Goal: Task Accomplishment & Management: Use online tool/utility

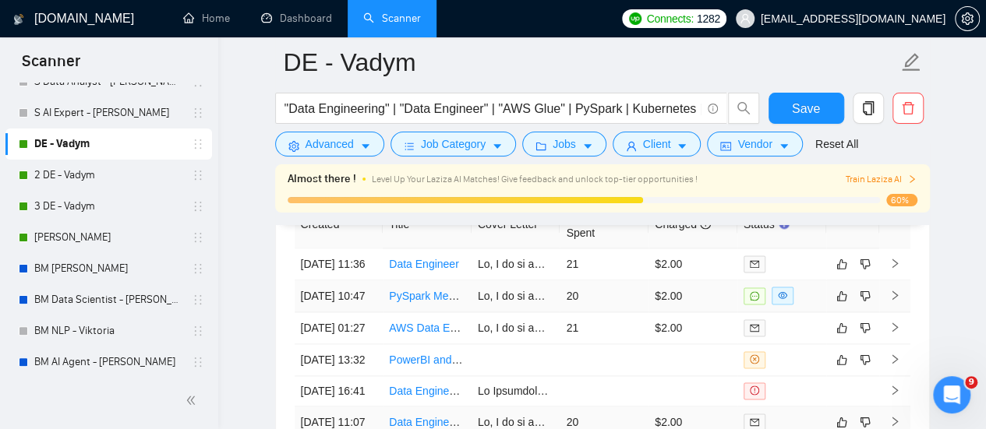
scroll to position [3854, 0]
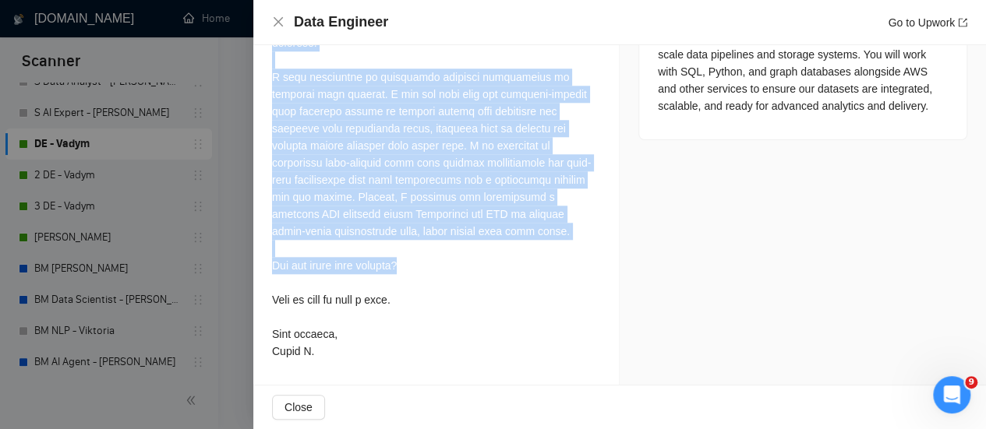
scroll to position [3932, 0]
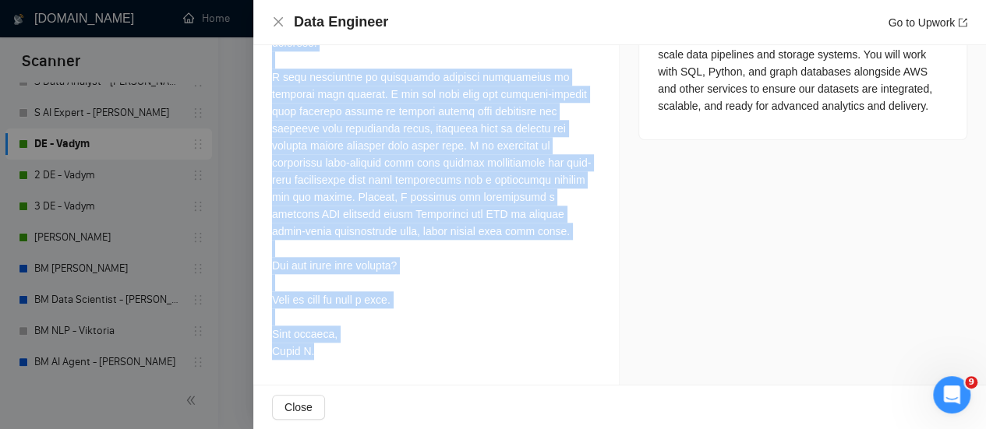
drag, startPoint x: 270, startPoint y: 140, endPoint x: 458, endPoint y: 363, distance: 292.1
click at [458, 363] on div "Cover Letter" at bounding box center [436, 121] width 366 height 527
copy div "Hi, I am an experienced Senior Data Engineer / Python developer with 6+ years o…"
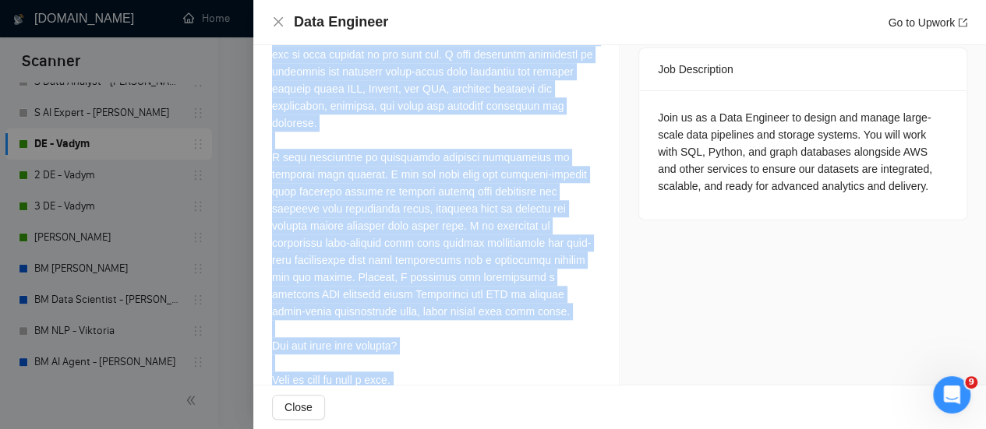
scroll to position [533, 0]
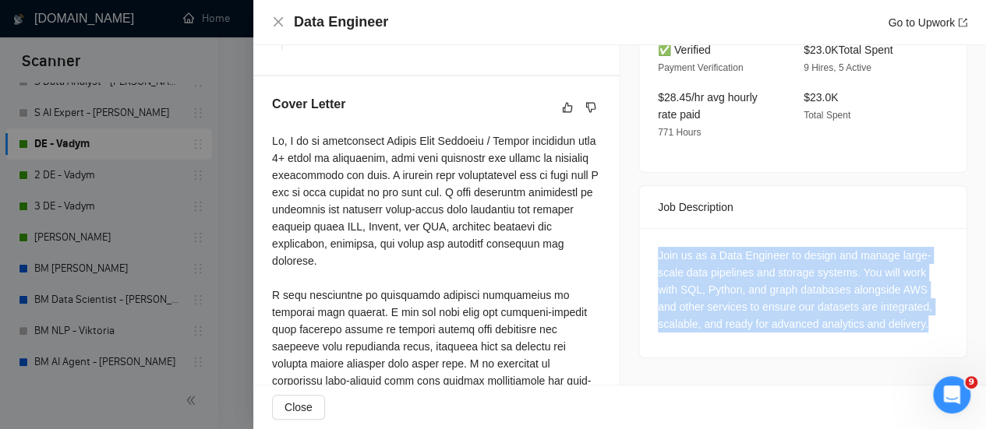
drag, startPoint x: 648, startPoint y: 239, endPoint x: 930, endPoint y: 316, distance: 292.0
click at [930, 318] on div "Join us as a Data Engineer to design and manage large-scale data pipelines and …" at bounding box center [802, 292] width 327 height 129
copy div "Join us as a Data Engineer to design and manage large-scale data pipelines and …"
click at [565, 112] on icon "like" at bounding box center [568, 107] width 10 height 10
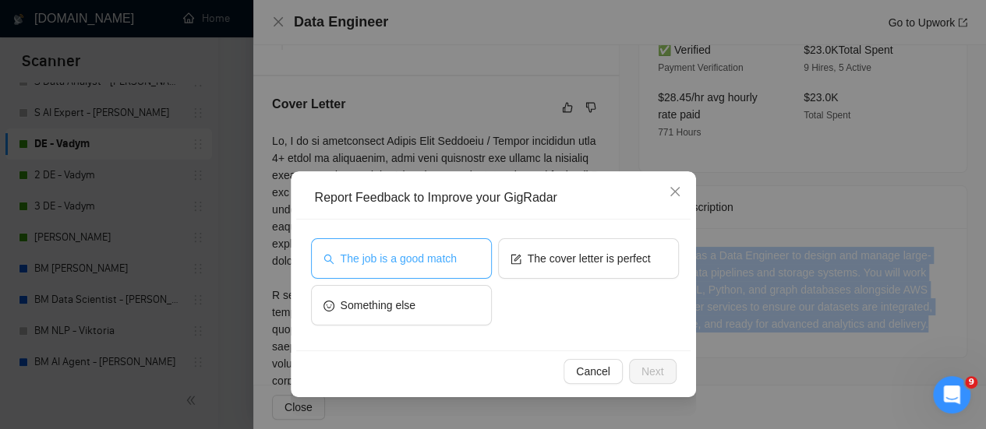
click at [365, 250] on span "The job is a good match" at bounding box center [399, 258] width 116 height 17
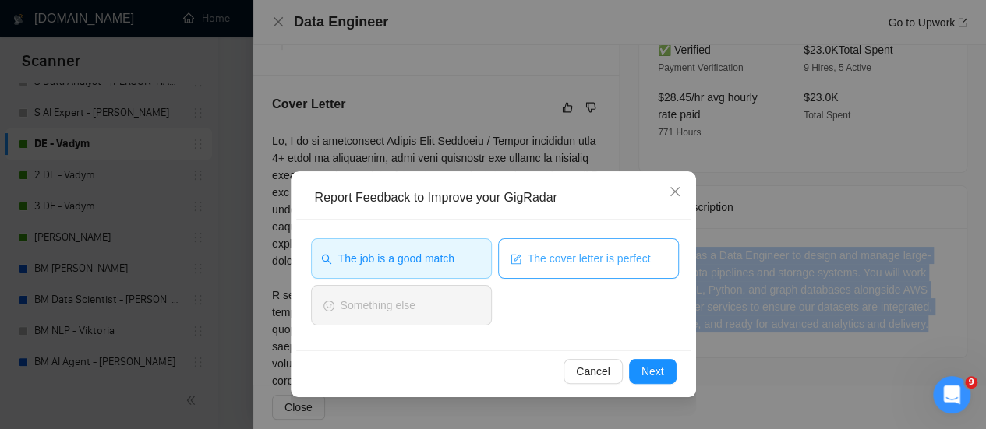
drag, startPoint x: 530, startPoint y: 267, endPoint x: 538, endPoint y: 264, distance: 8.1
click at [528, 267] on button "The cover letter is perfect" at bounding box center [588, 259] width 181 height 41
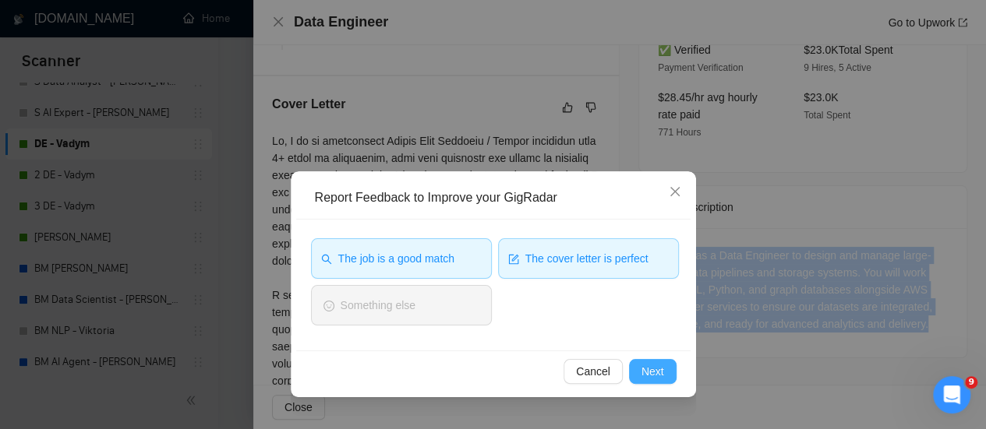
click at [649, 381] on button "Next" at bounding box center [653, 371] width 48 height 25
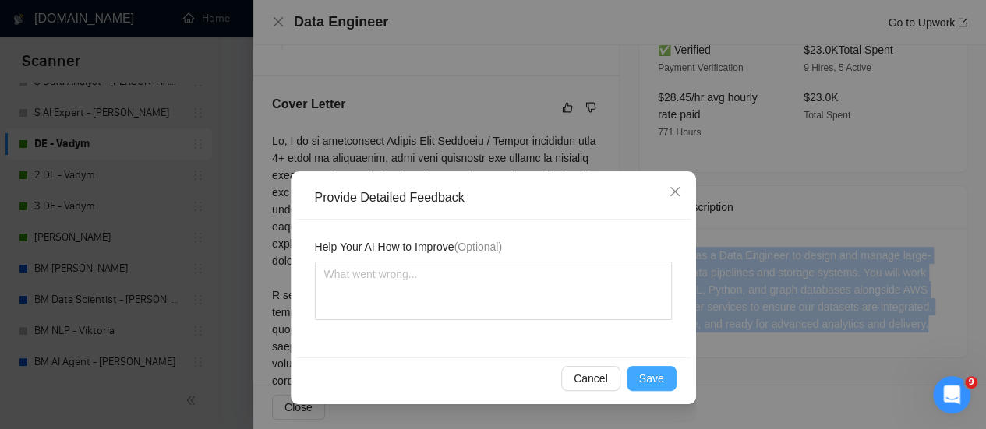
click at [648, 378] on span "Save" at bounding box center [651, 378] width 25 height 17
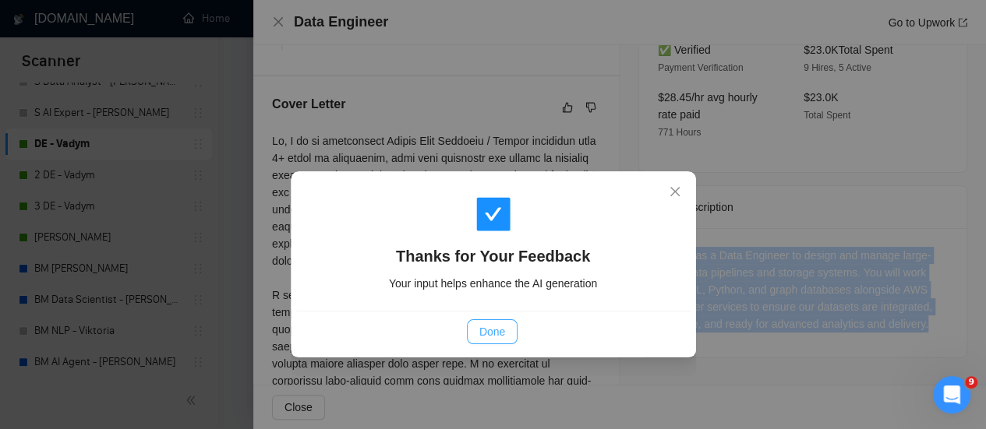
click at [514, 333] on button "Done" at bounding box center [492, 332] width 51 height 25
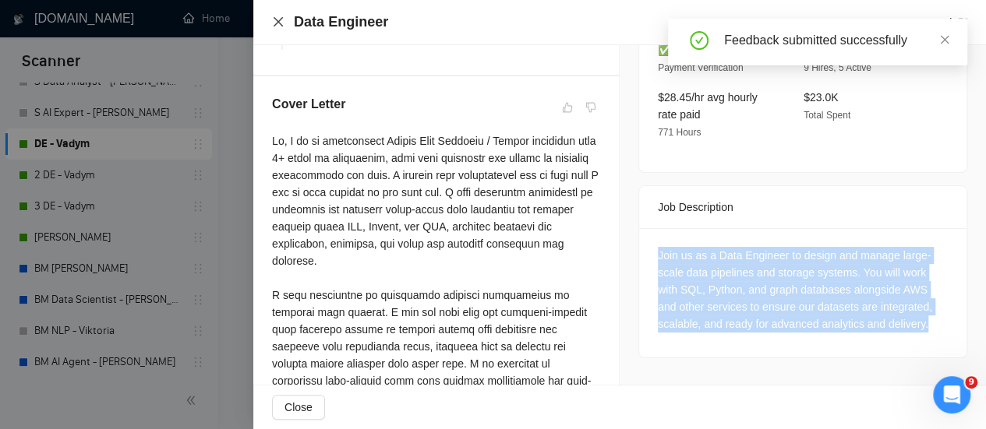
click at [282, 18] on icon "close" at bounding box center [278, 21] width 9 height 9
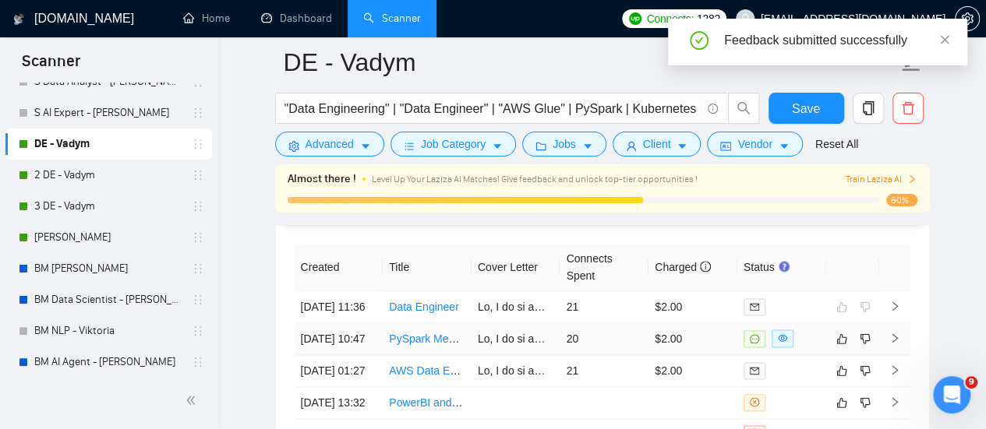
scroll to position [3854, 0]
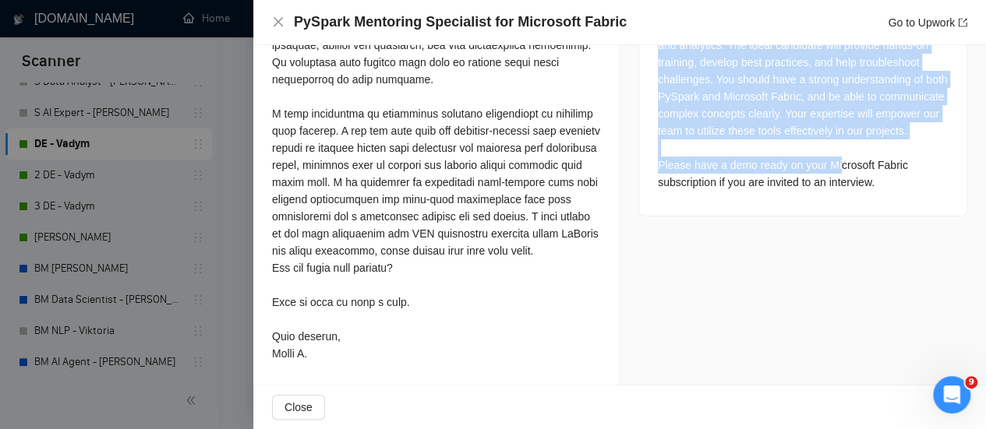
scroll to position [754, 0]
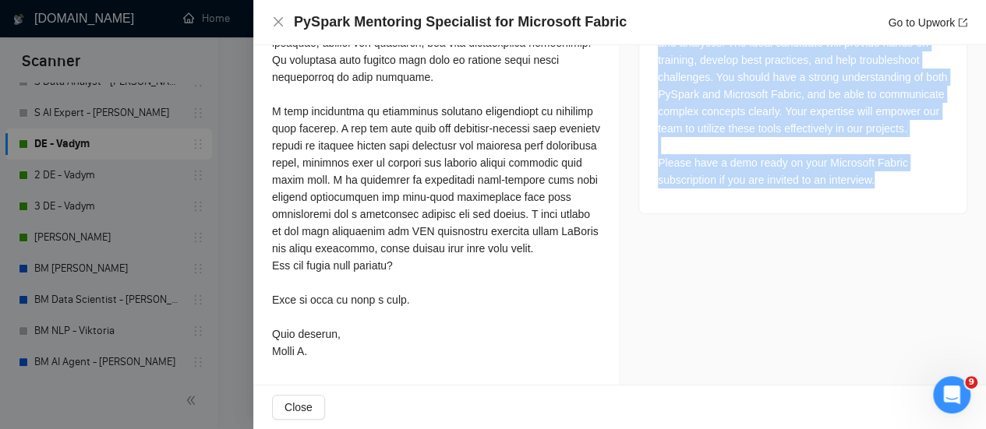
drag, startPoint x: 649, startPoint y: 196, endPoint x: 895, endPoint y: 172, distance: 246.7
click at [895, 172] on div "We are seeking an experienced PySpark mentor to guide our team in leveraging Mi…" at bounding box center [802, 97] width 327 height 232
copy div "We are seeking an experienced PySpark mentor to guide our team in leveraging Mi…"
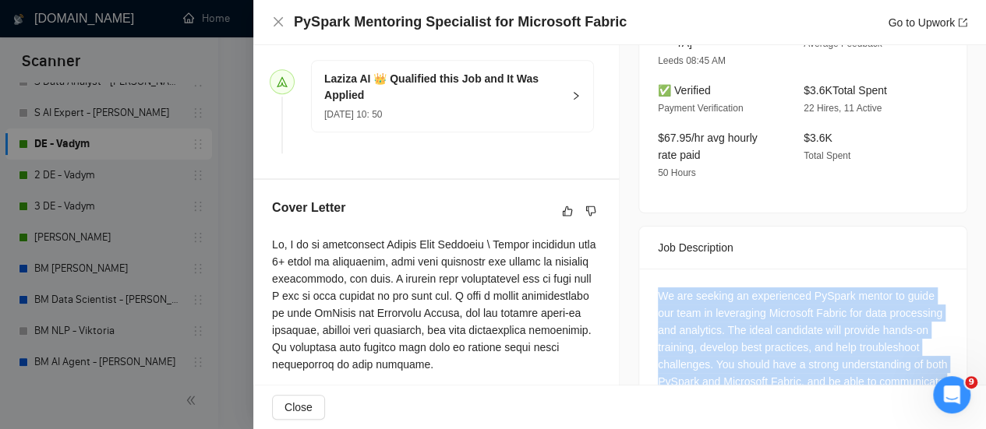
scroll to position [443, 0]
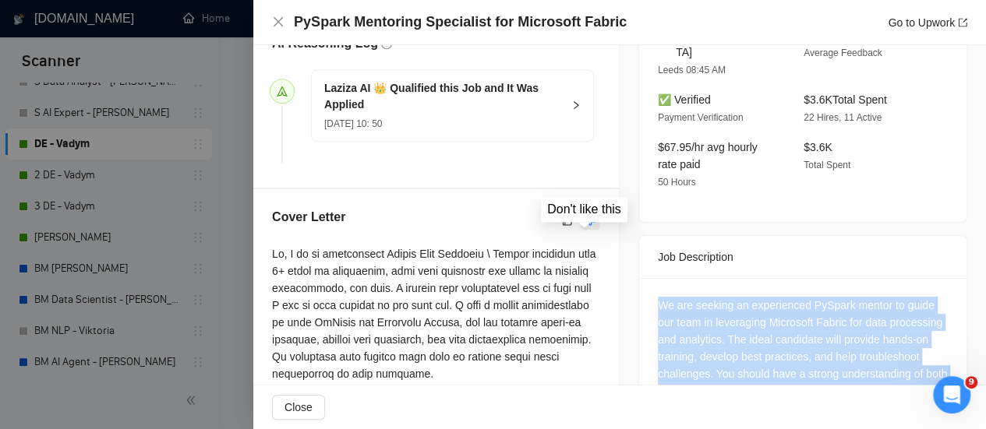
click at [588, 227] on icon "dislike" at bounding box center [590, 220] width 11 height 12
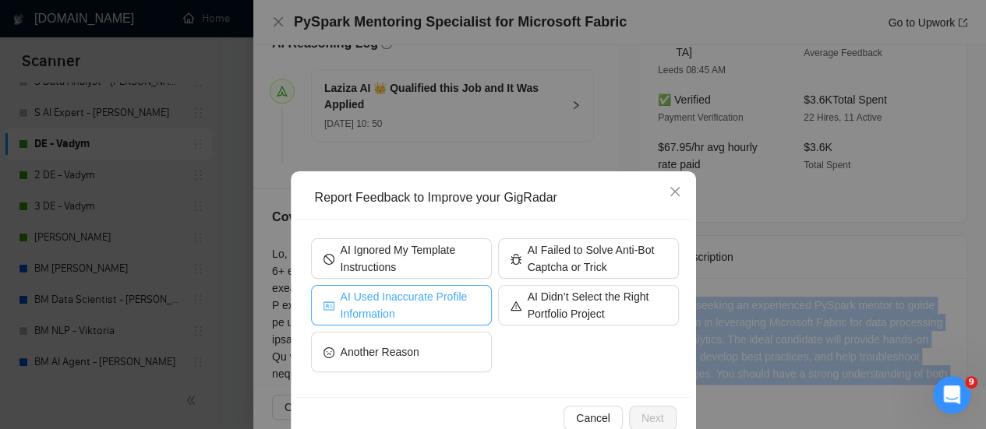
click at [440, 307] on span "AI Used Inaccurate Profile Information" at bounding box center [410, 305] width 139 height 34
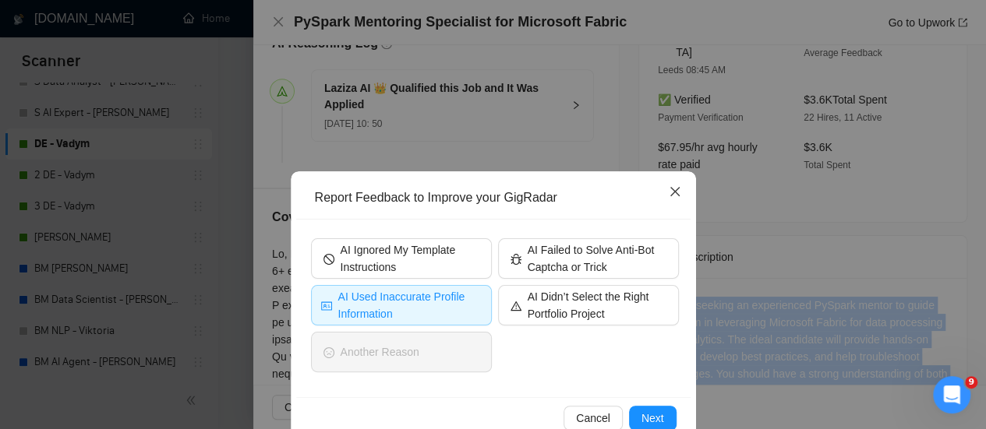
click at [669, 195] on icon "close" at bounding box center [675, 192] width 12 height 12
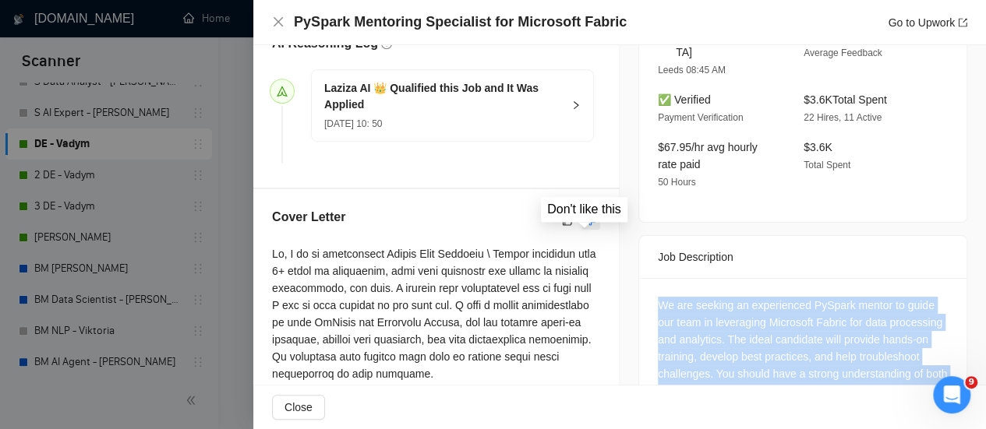
click at [586, 225] on icon "dislike" at bounding box center [591, 220] width 10 height 10
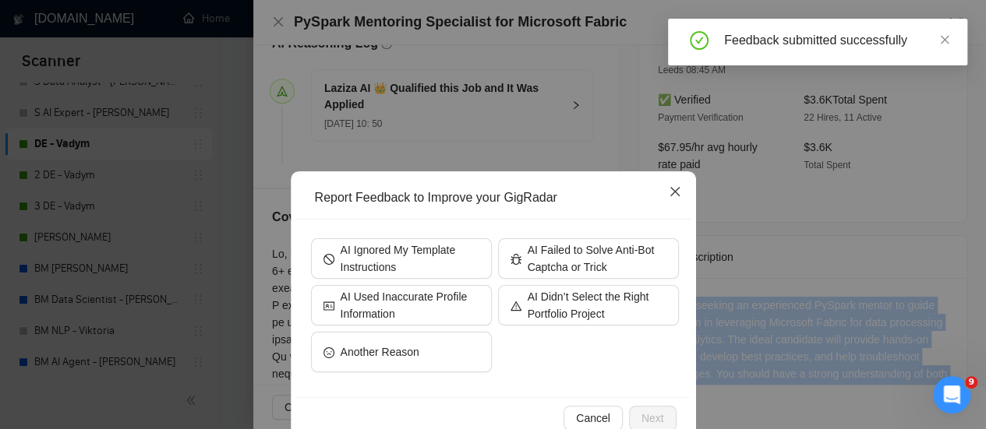
click at [672, 188] on icon "close" at bounding box center [675, 192] width 12 height 12
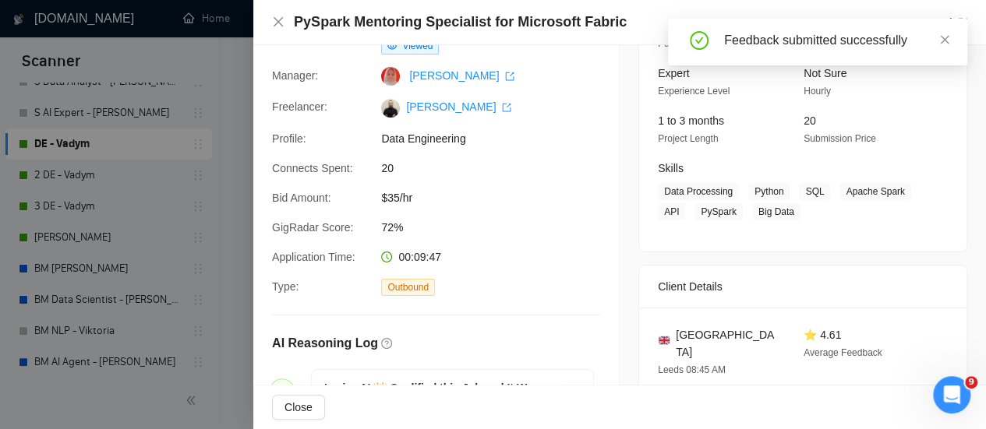
scroll to position [0, 0]
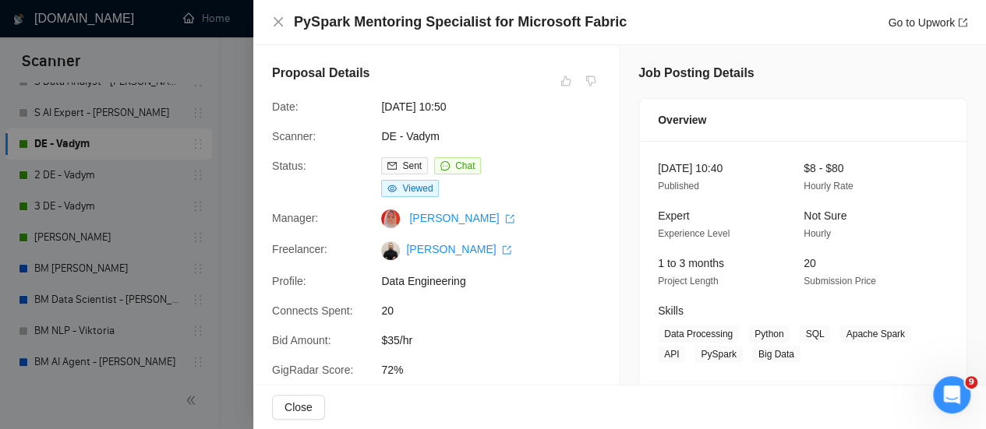
click at [273, 29] on div "PySpark Mentoring Specialist for Microsoft Fabric Go to Upwork" at bounding box center [619, 21] width 695 height 19
click at [278, 26] on icon "close" at bounding box center [278, 22] width 12 height 12
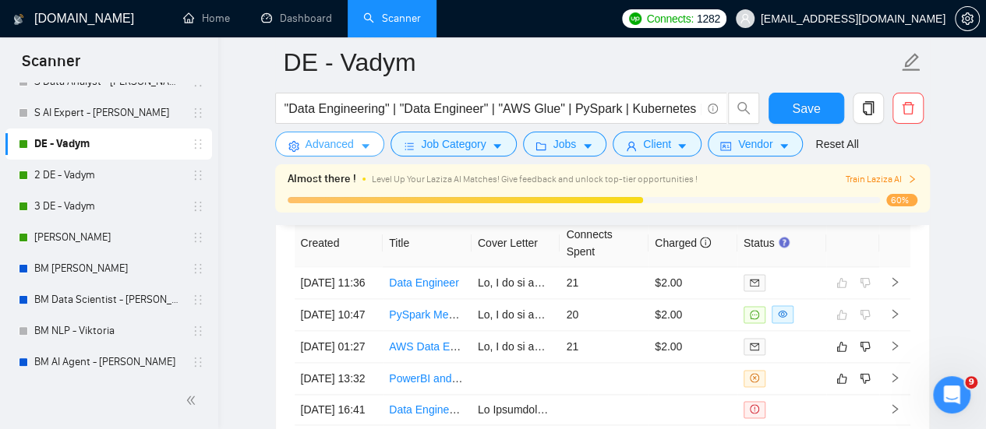
click at [341, 148] on span "Advanced" at bounding box center [330, 144] width 48 height 17
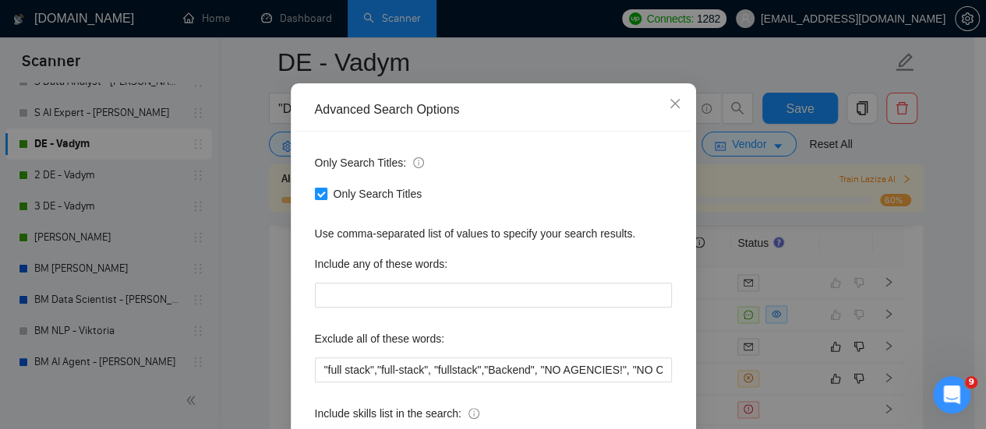
scroll to position [218, 0]
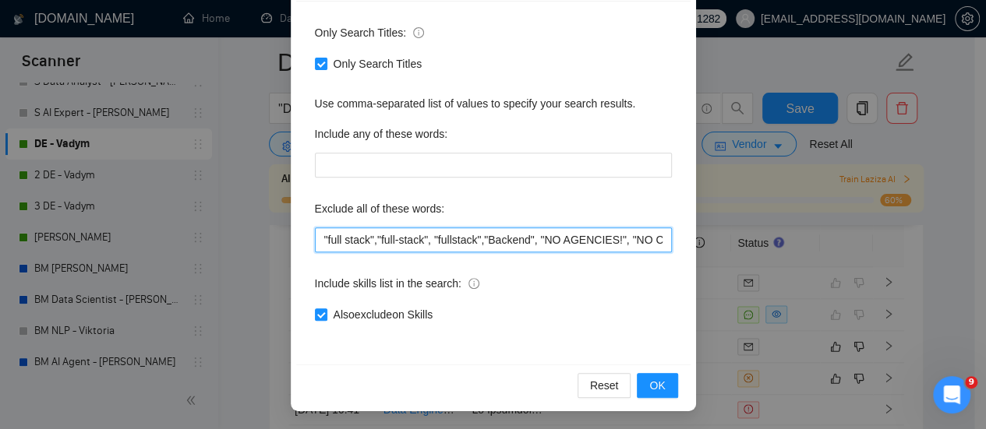
click at [320, 239] on input ""full stack","full-stack", "fullstack","Backend", "NO AGENCIES!", "NO CONTACTIN…" at bounding box center [493, 240] width 357 height 25
paste input "Microsoft Fabric"
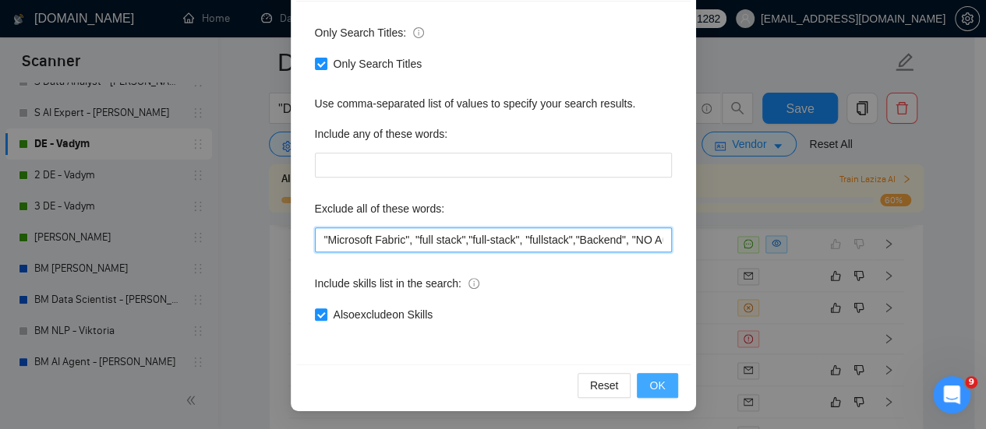
type input ""Microsoft Fabric", "full stack","full-stack", "fullstack","Backend", "NO AGENC…"
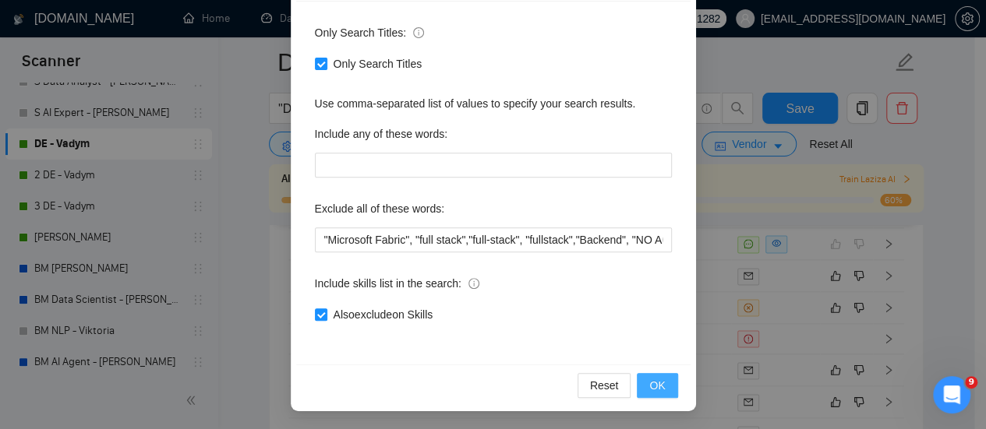
click at [649, 387] on span "OK" at bounding box center [657, 385] width 16 height 17
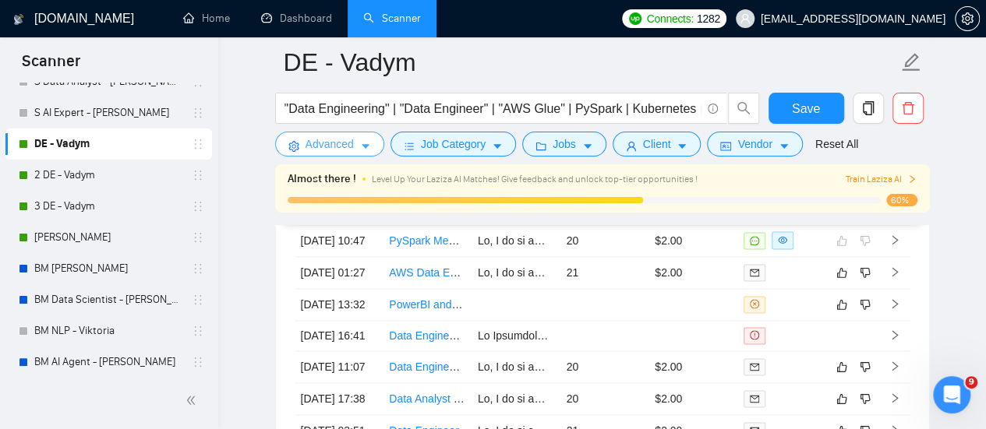
scroll to position [3932, 0]
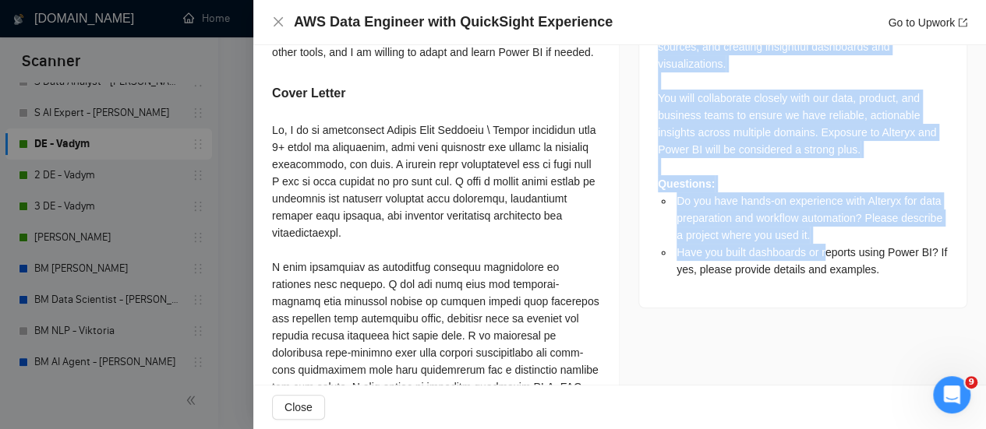
scroll to position [857, 0]
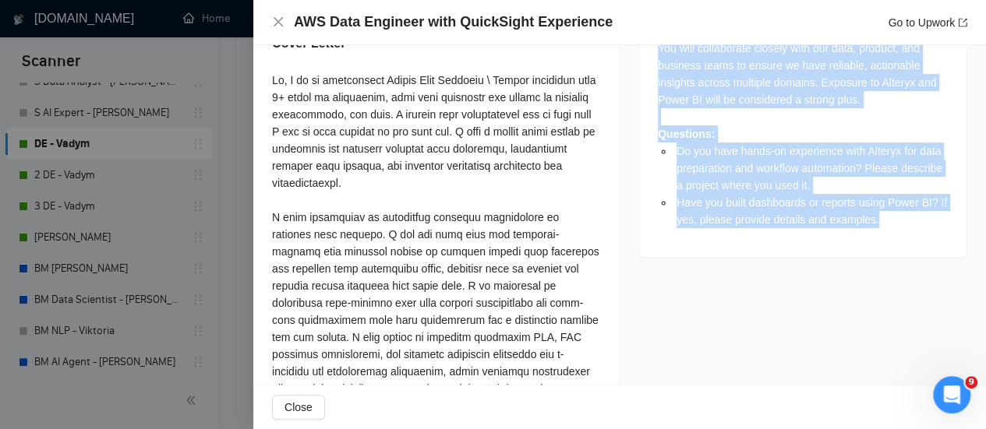
drag, startPoint x: 655, startPoint y: 199, endPoint x: 882, endPoint y: 211, distance: 227.9
click at [882, 211] on div "We are seeking an experienced AWS Data Engineer with strong expertise in Amazon…" at bounding box center [802, 71] width 327 height 374
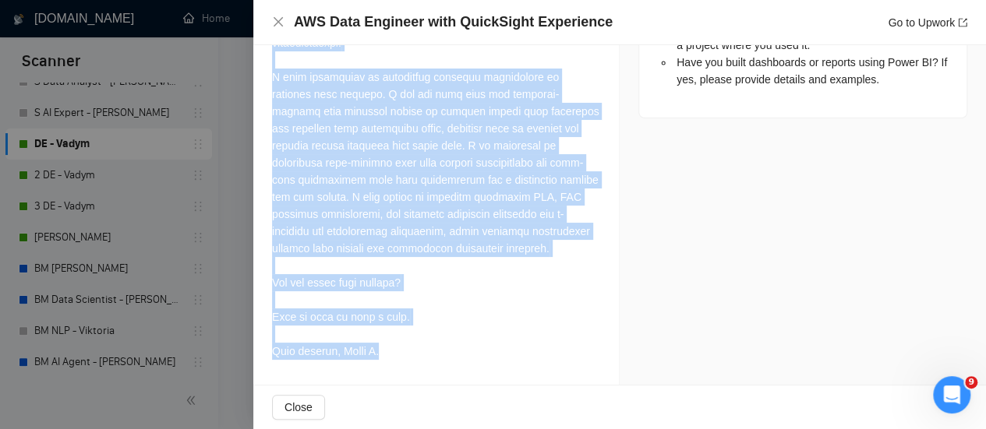
scroll to position [1012, 0]
drag, startPoint x: 278, startPoint y: 101, endPoint x: 483, endPoint y: 350, distance: 322.8
copy div "Hi, I am an experienced Senior Data Engineer \ Python developer with 4+ years o…"
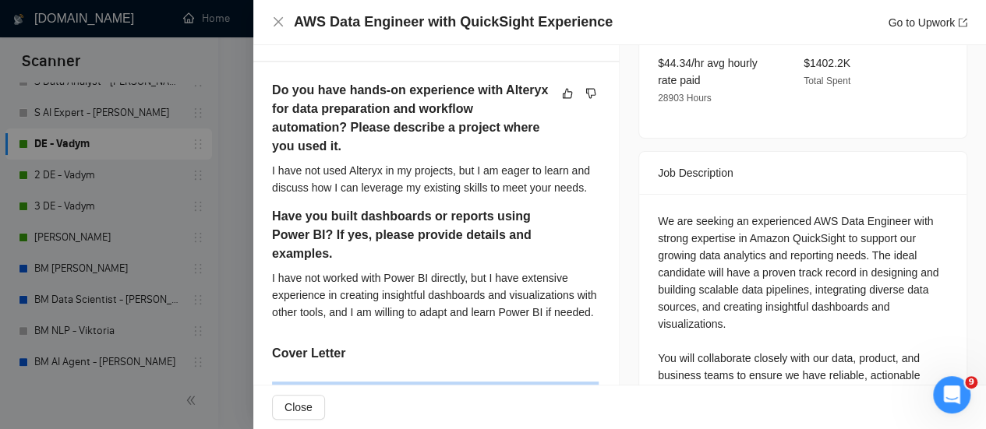
scroll to position [544, 0]
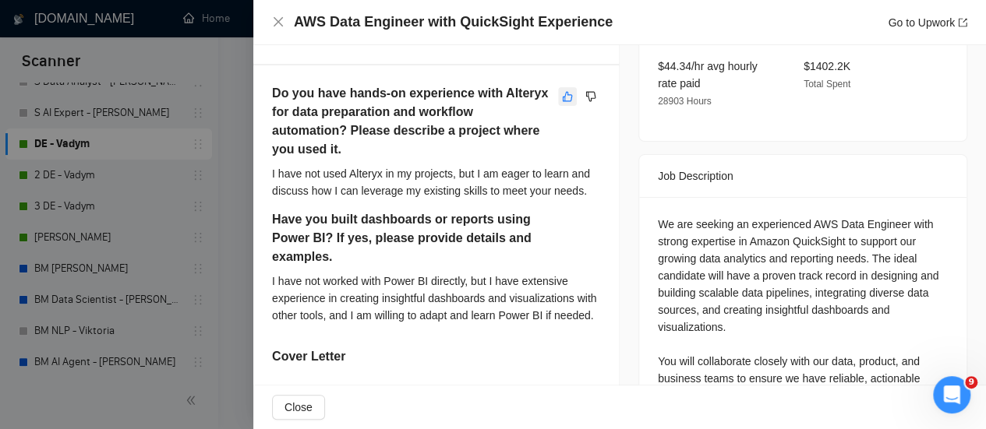
click at [563, 101] on icon "like" at bounding box center [568, 96] width 10 height 10
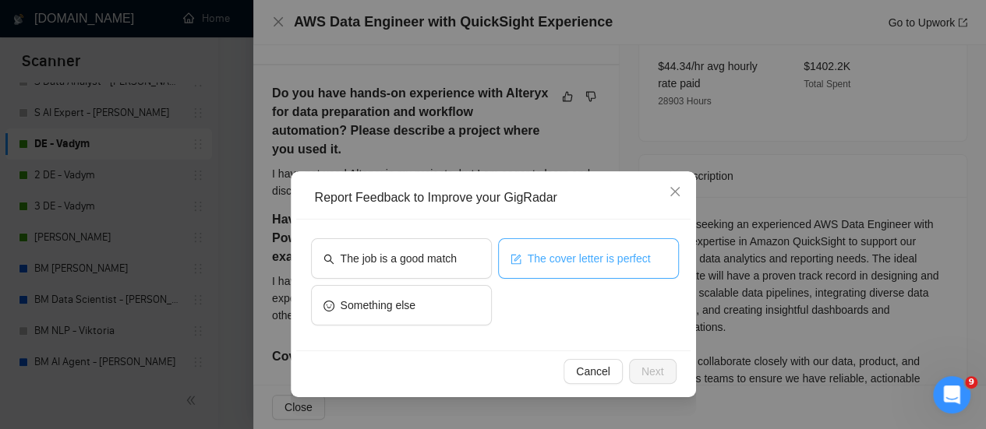
drag, startPoint x: 554, startPoint y: 242, endPoint x: 499, endPoint y: 248, distance: 55.7
click at [552, 241] on button "The cover letter is perfect" at bounding box center [588, 259] width 181 height 41
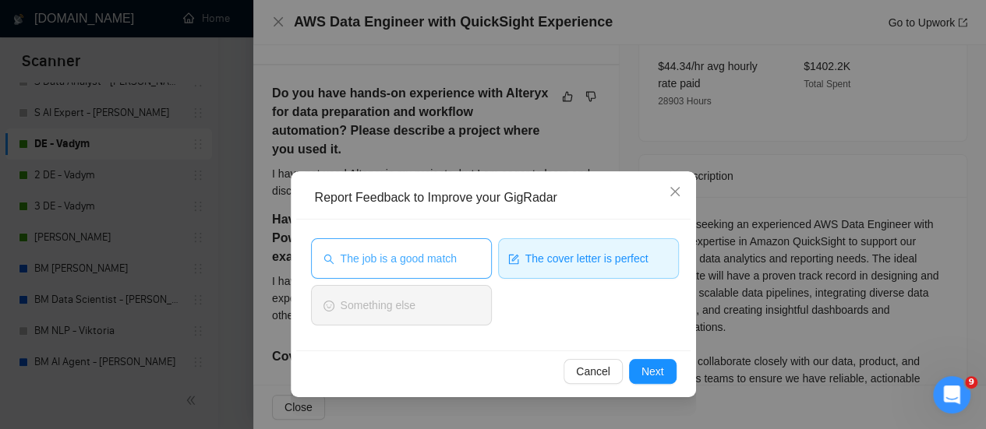
click at [457, 249] on button "The job is a good match" at bounding box center [401, 259] width 181 height 41
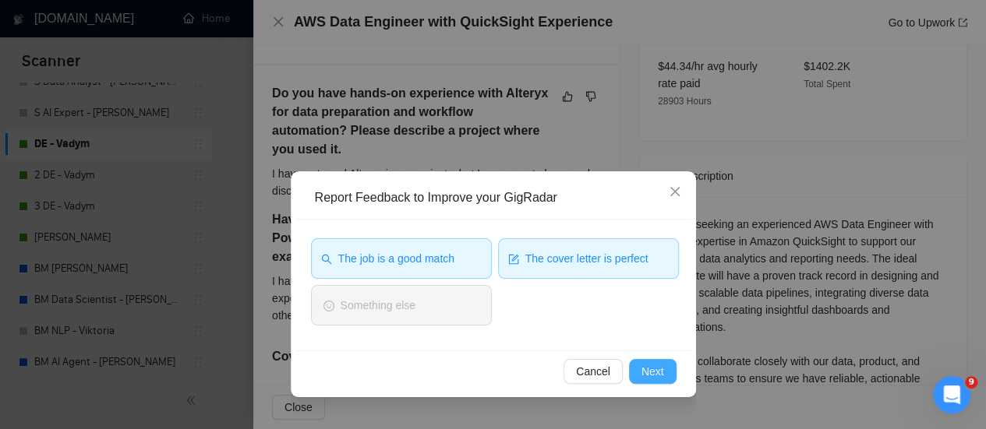
click at [649, 378] on span "Next" at bounding box center [652, 371] width 23 height 17
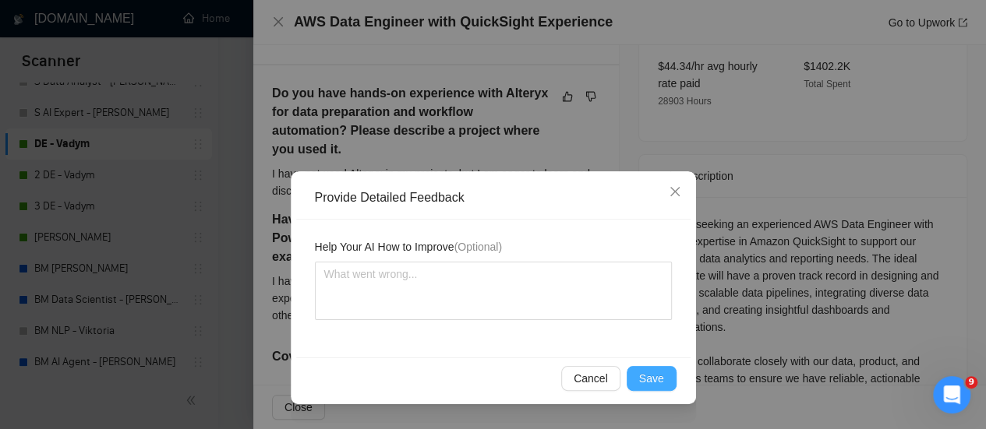
click at [655, 387] on button "Save" at bounding box center [652, 378] width 50 height 25
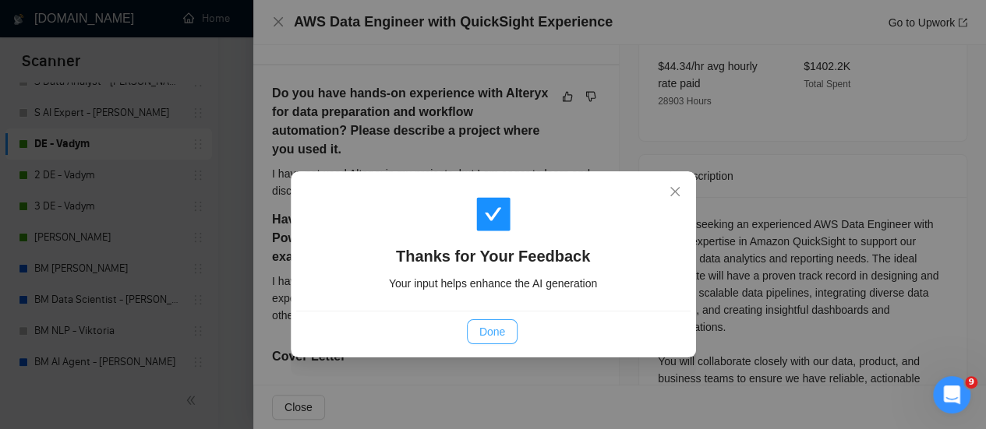
drag, startPoint x: 486, startPoint y: 337, endPoint x: 473, endPoint y: 330, distance: 14.3
click at [484, 338] on span "Done" at bounding box center [492, 331] width 26 height 17
